Goal: Navigation & Orientation: Find specific page/section

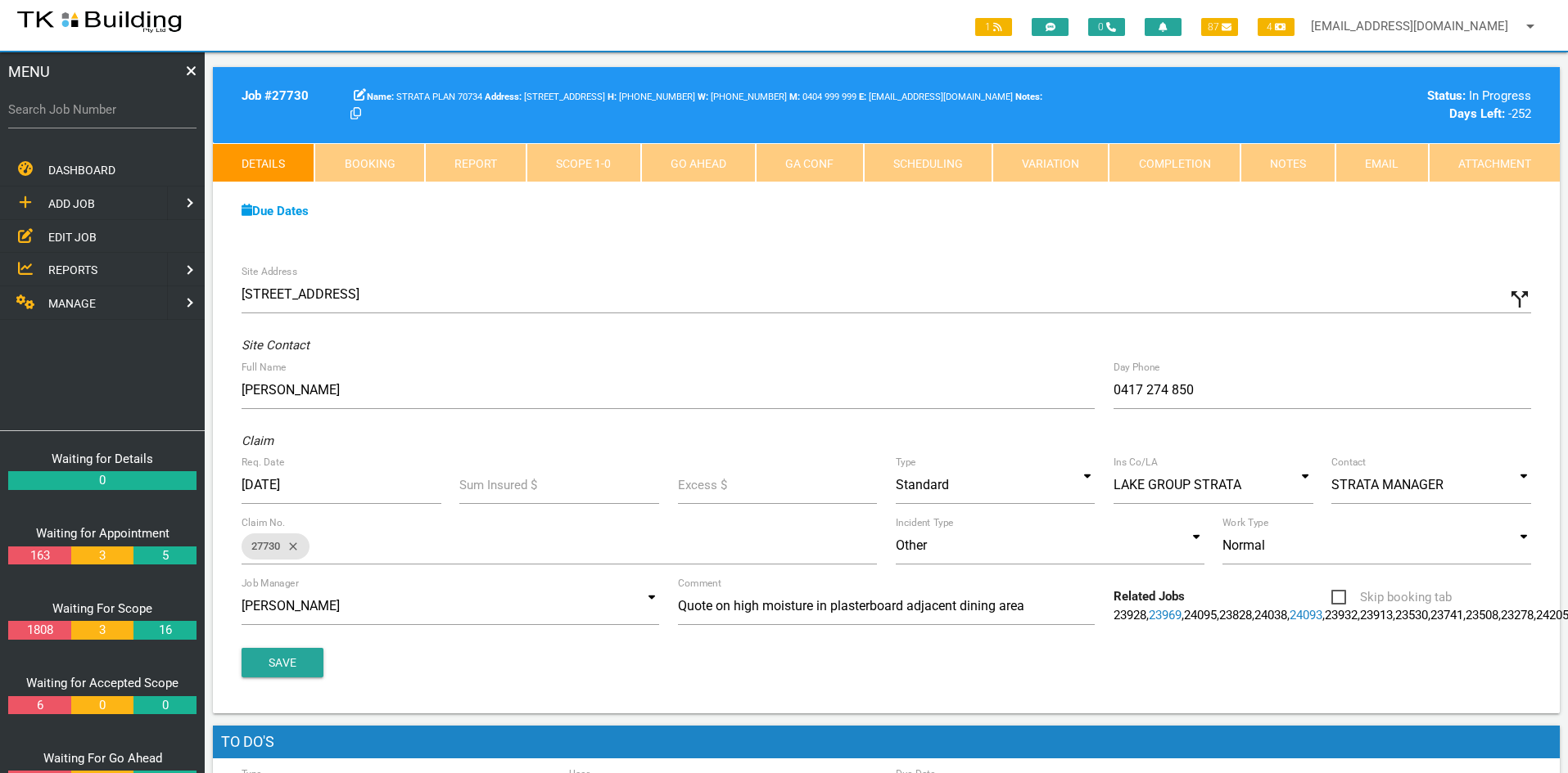
click at [75, 233] on span "EDIT JOB" at bounding box center [73, 237] width 49 height 13
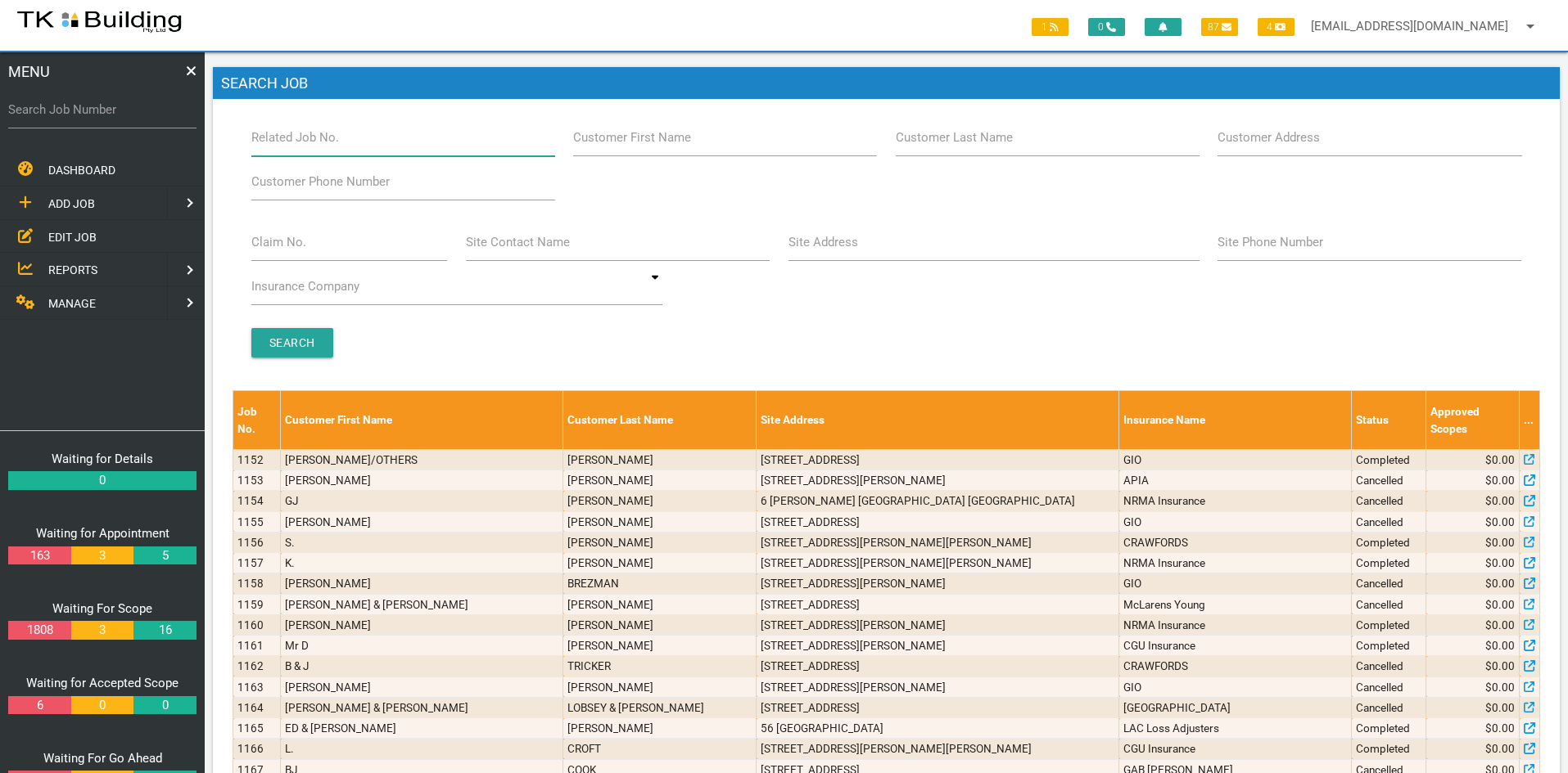
click at [365, 140] on input "Related Job No." at bounding box center [403, 136] width 304 height 37
type input "27954"
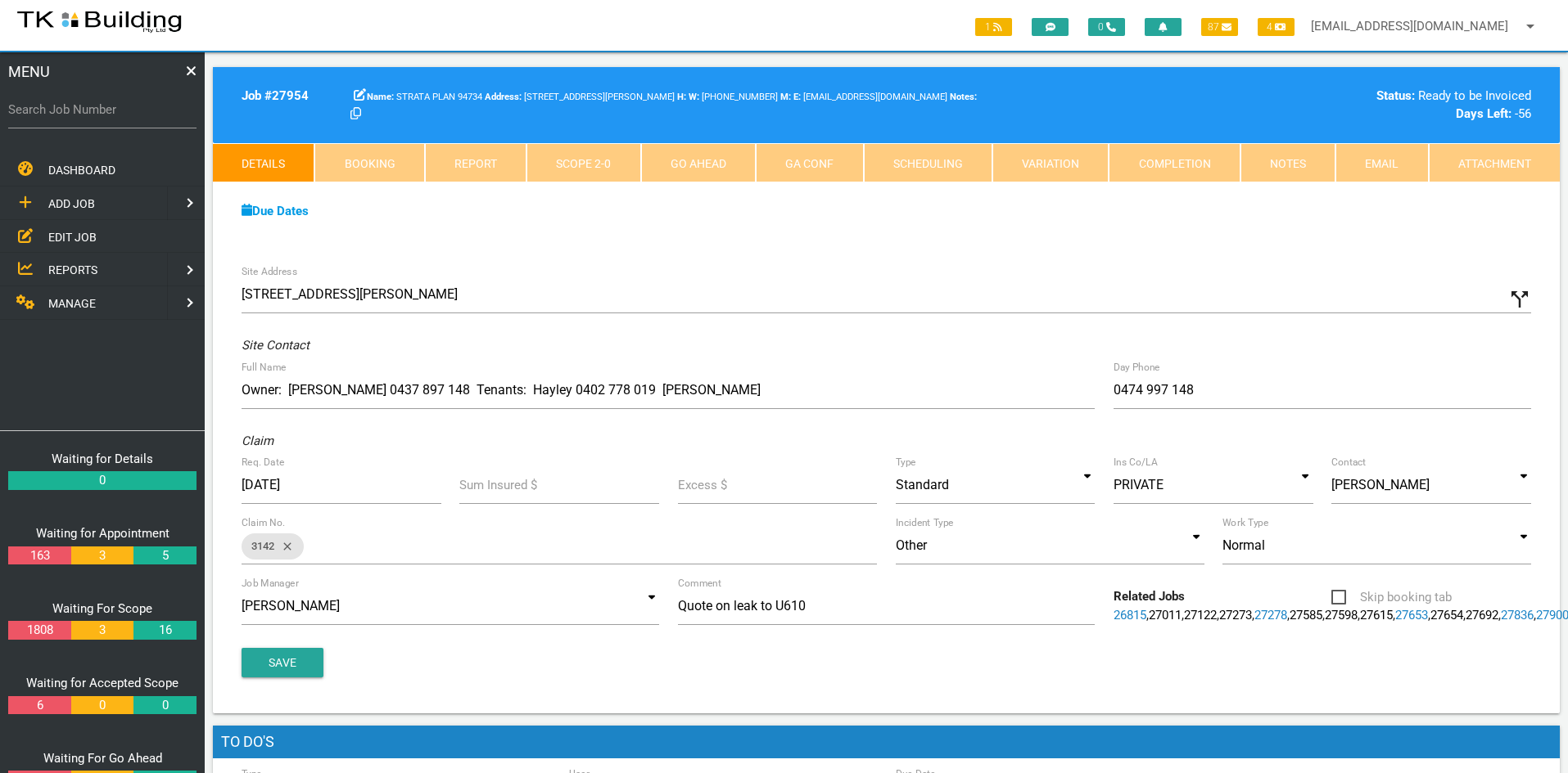
click at [583, 158] on link "Scope 2 - 0" at bounding box center [583, 162] width 114 height 39
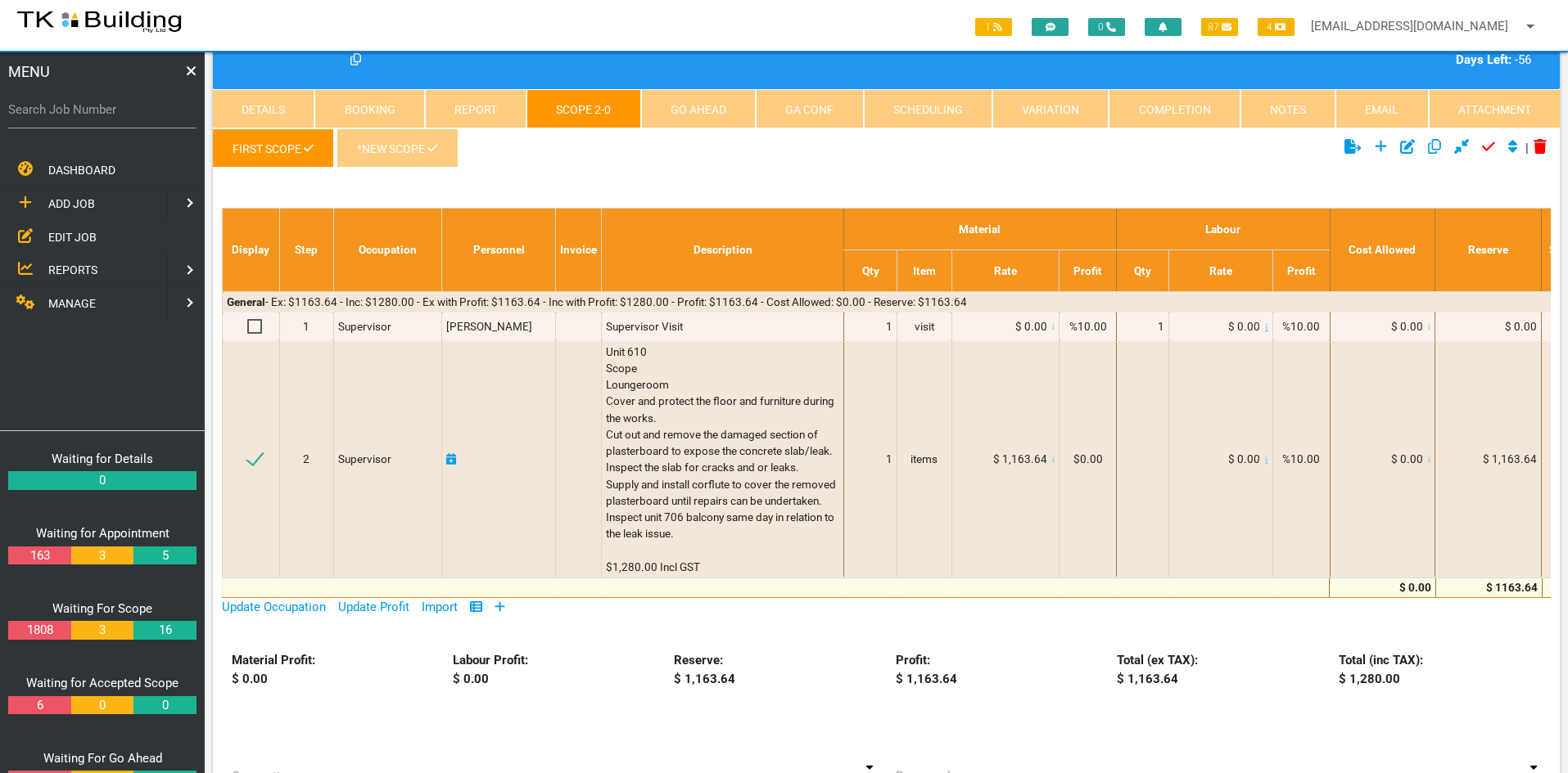
scroll to position [82, 0]
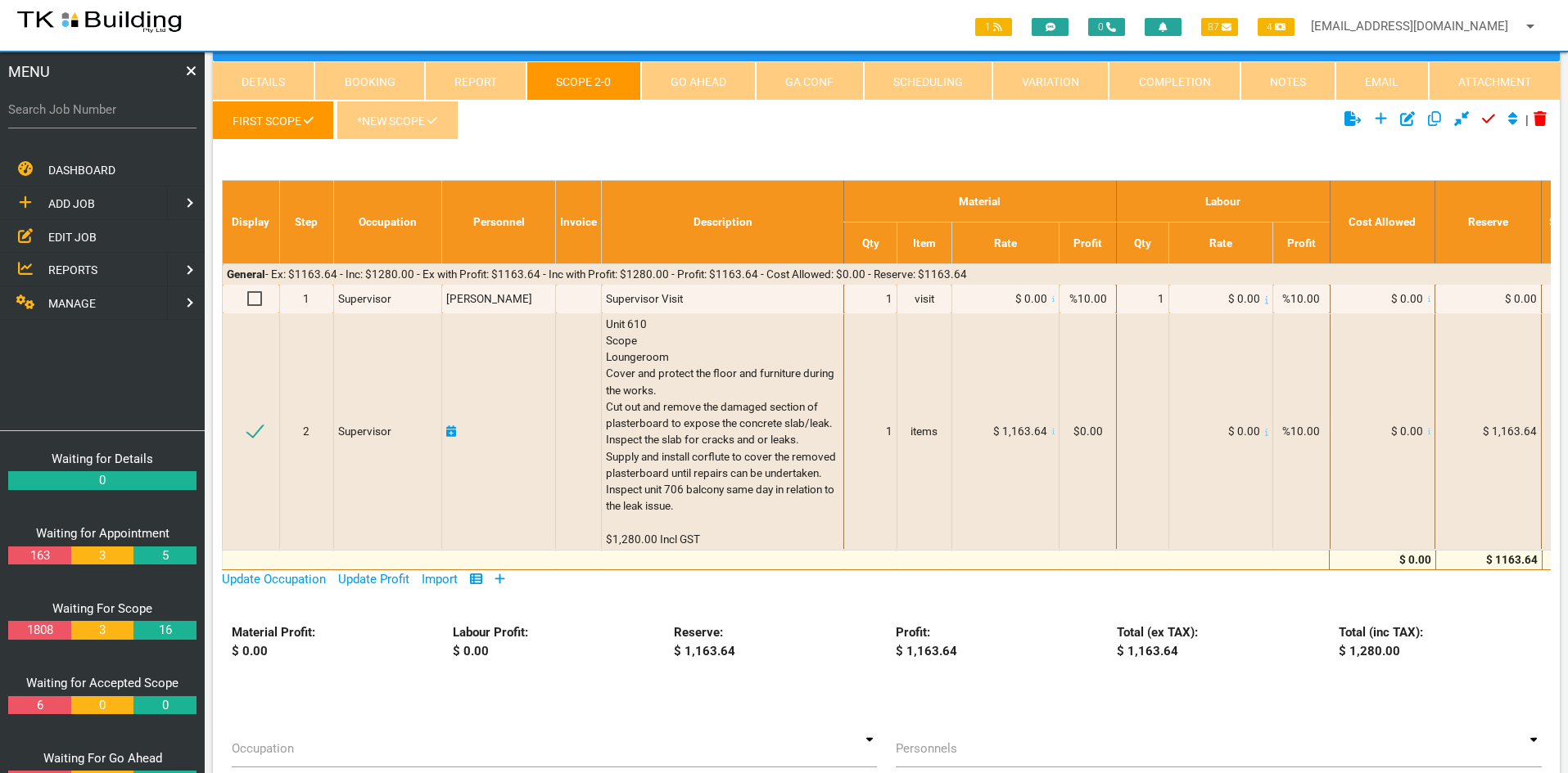
click at [74, 235] on span "EDIT JOB" at bounding box center [73, 237] width 49 height 13
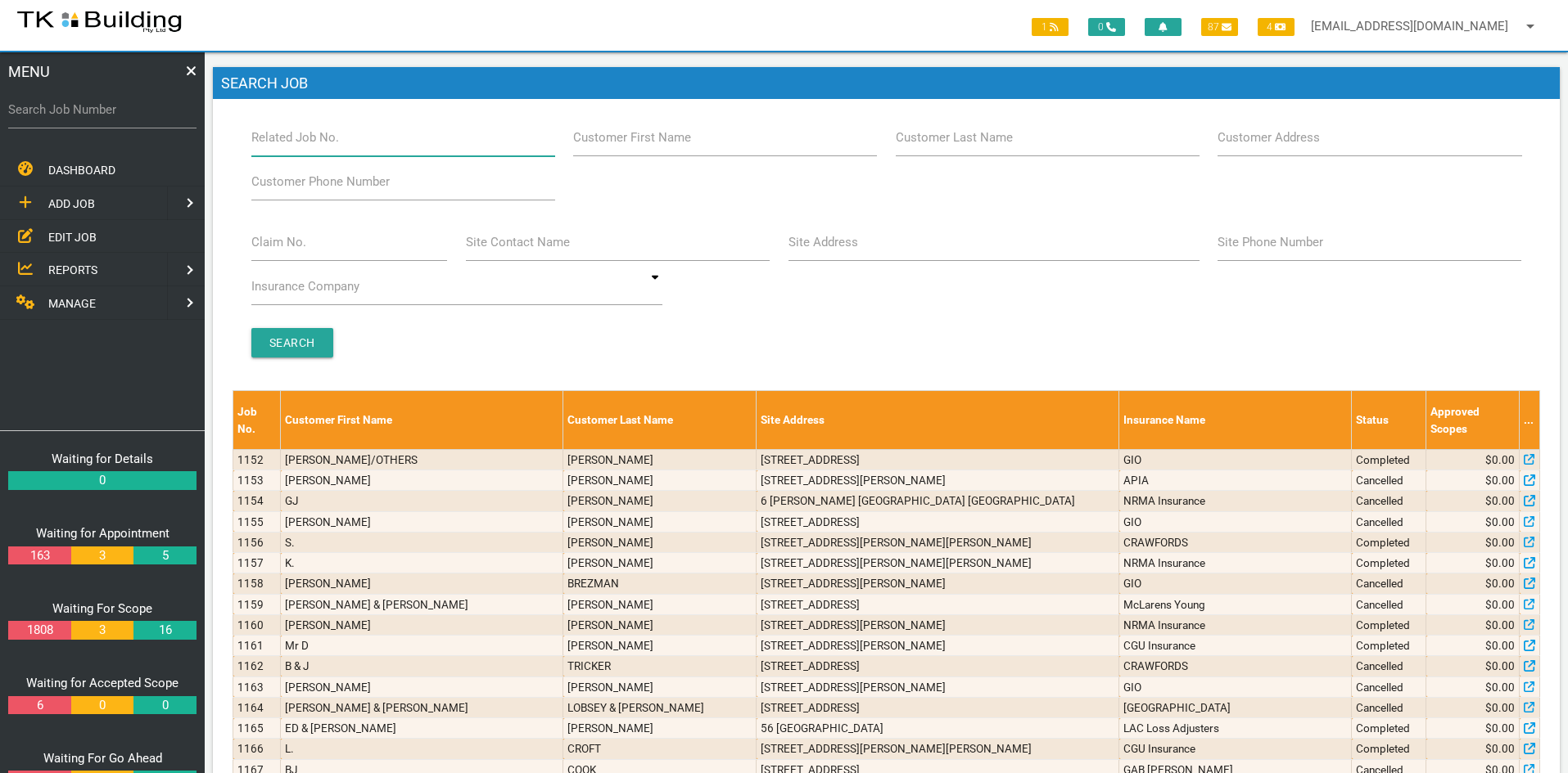
click at [365, 149] on input "Related Job No." at bounding box center [403, 136] width 304 height 37
type input "28118"
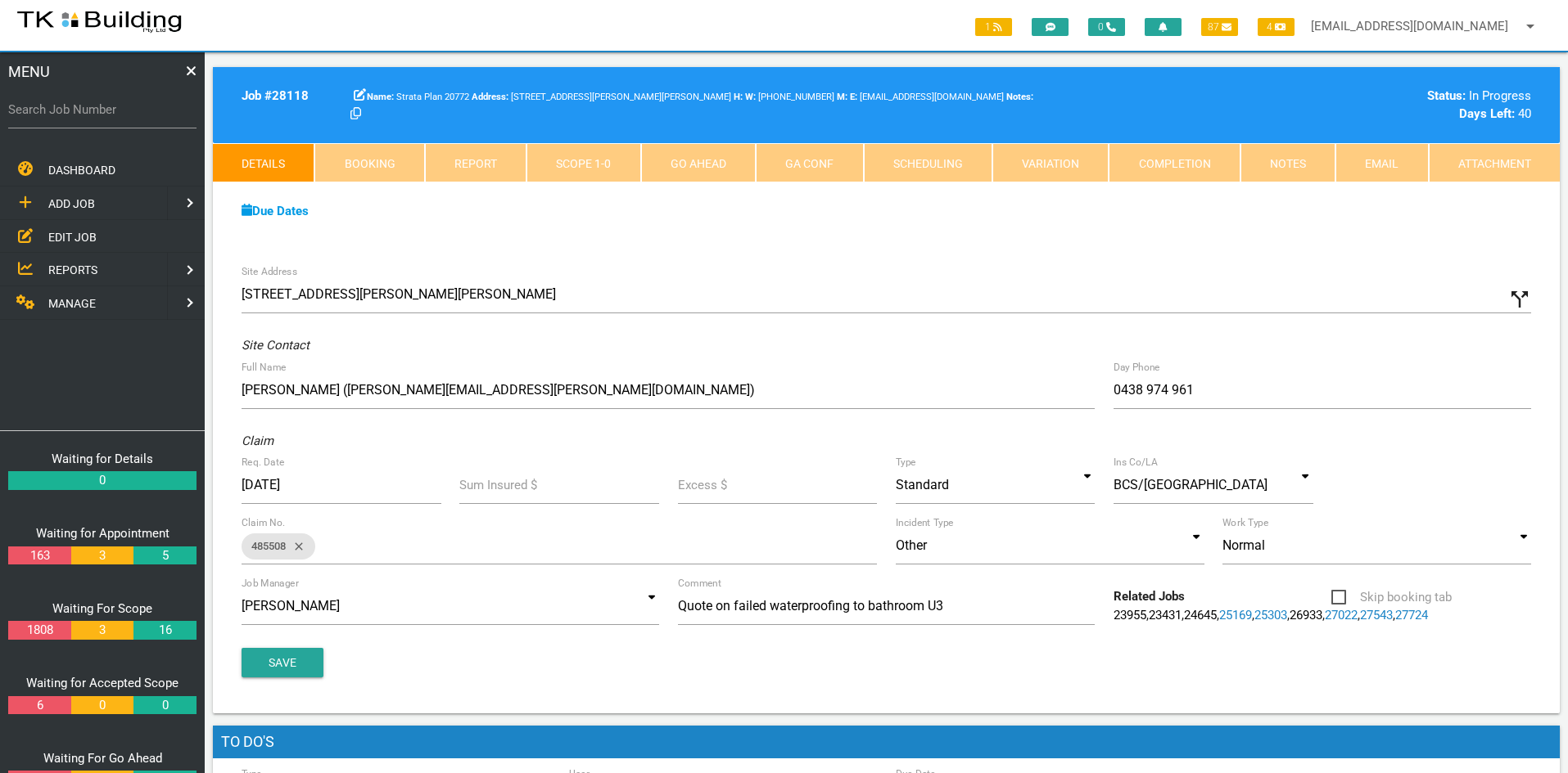
click at [83, 232] on span "EDIT JOB" at bounding box center [73, 237] width 49 height 13
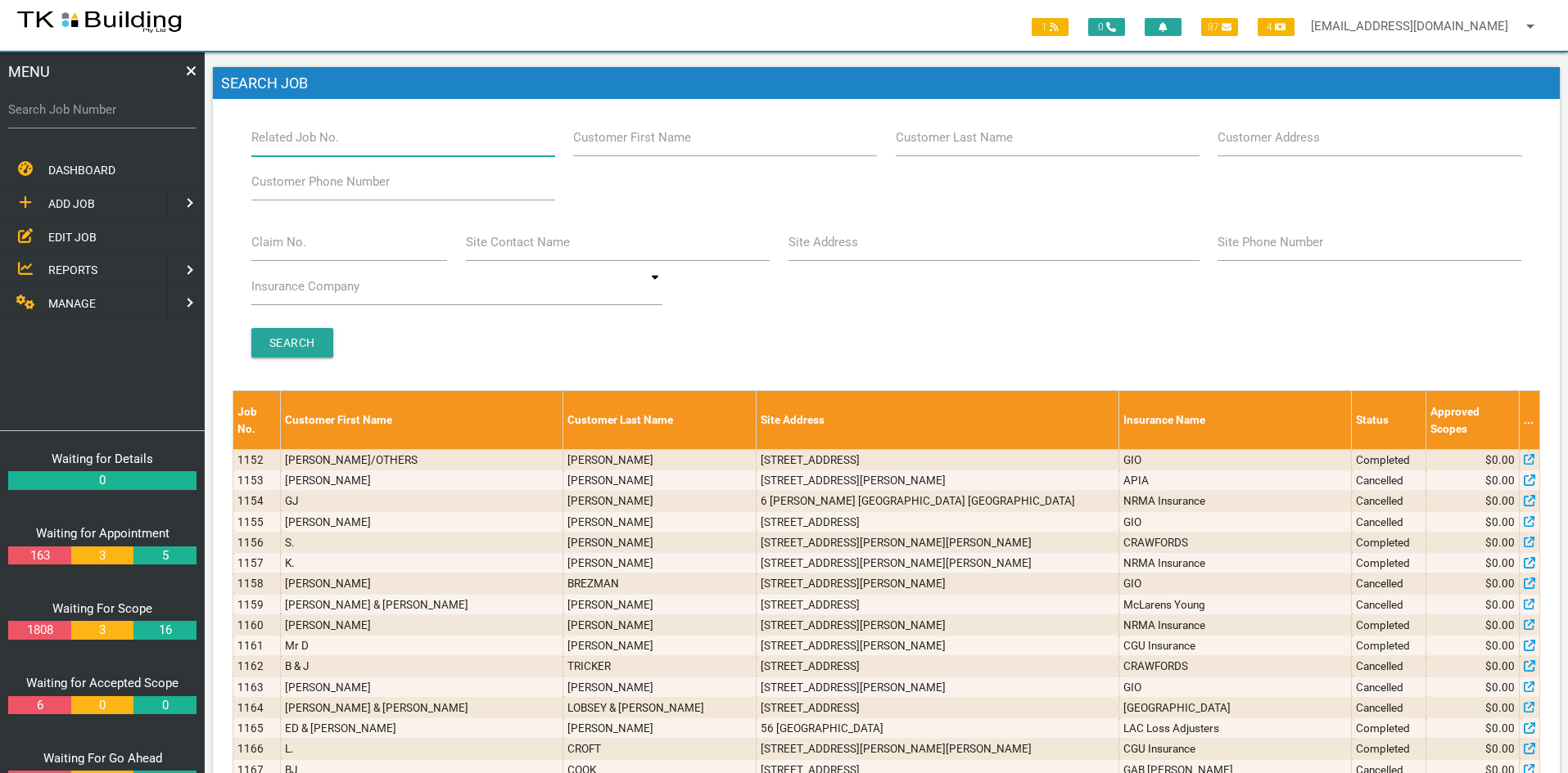
click at [356, 153] on input "Related Job No." at bounding box center [403, 136] width 304 height 37
type input "27822"
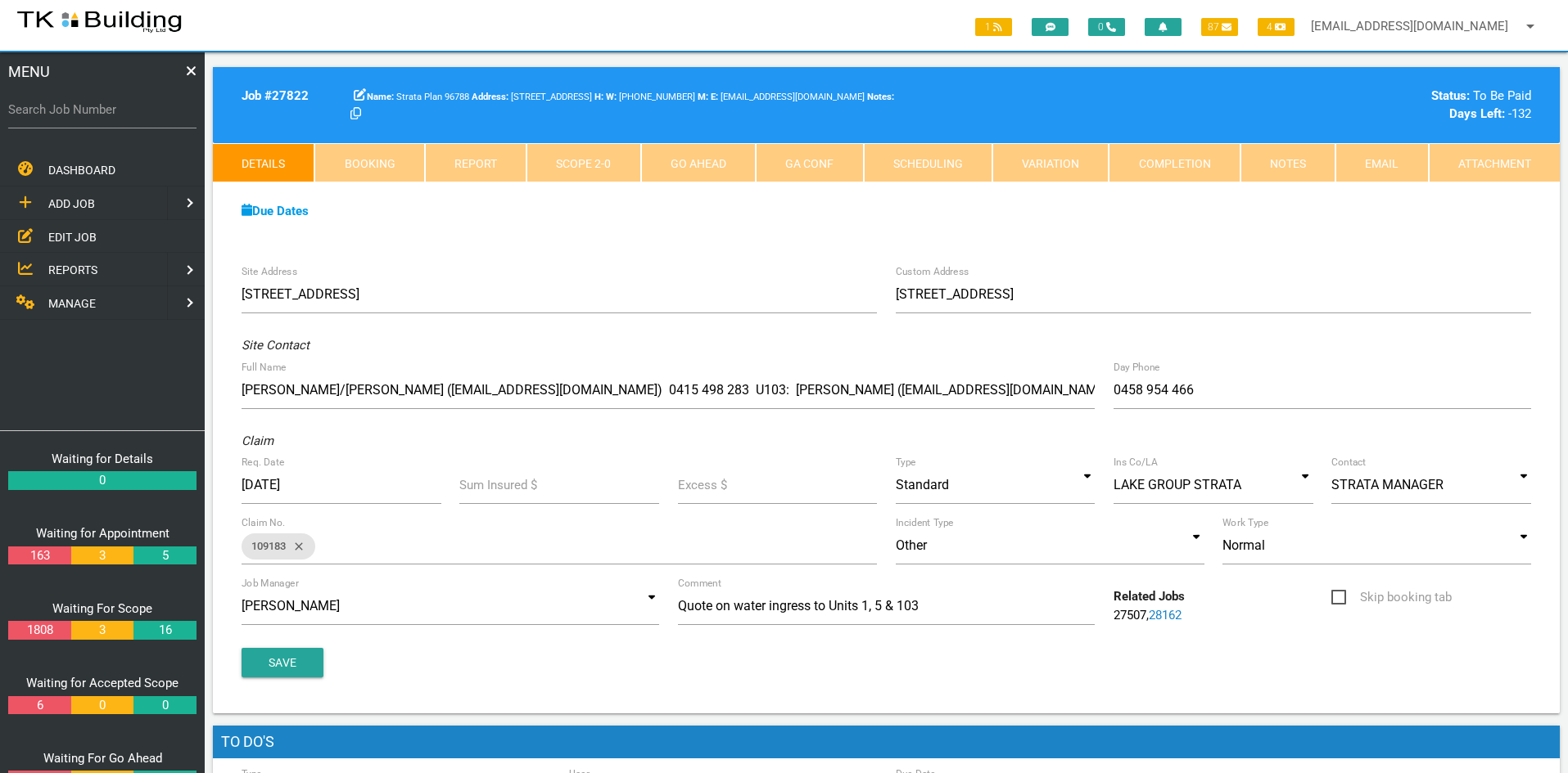
click at [623, 219] on div "Due Dates" at bounding box center [887, 212] width 1308 height 19
click at [73, 237] on span "EDIT JOB" at bounding box center [73, 237] width 49 height 13
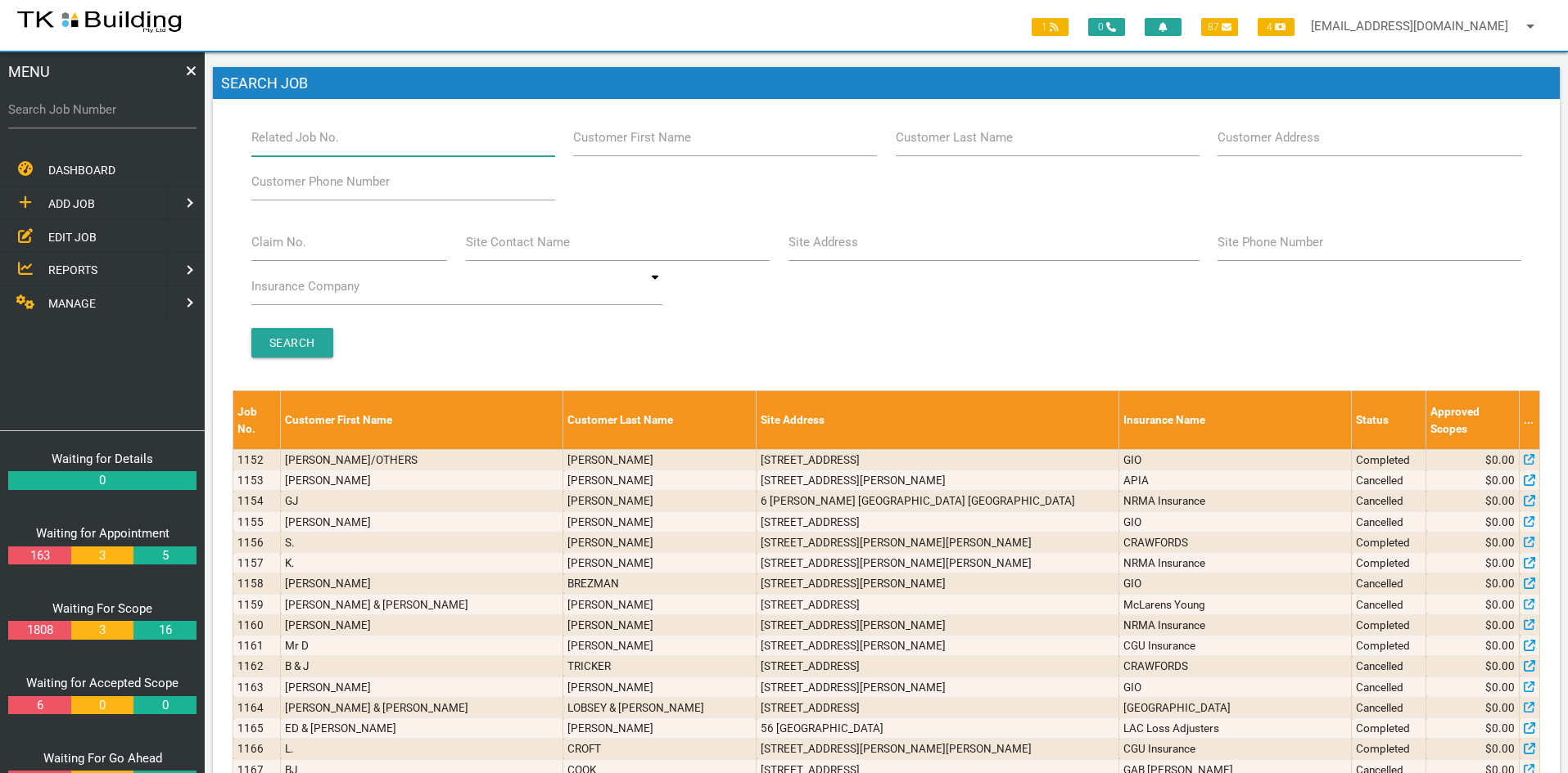
click at [347, 144] on input "Related Job No." at bounding box center [403, 136] width 304 height 37
type input "27822"
